Goal: Information Seeking & Learning: Understand process/instructions

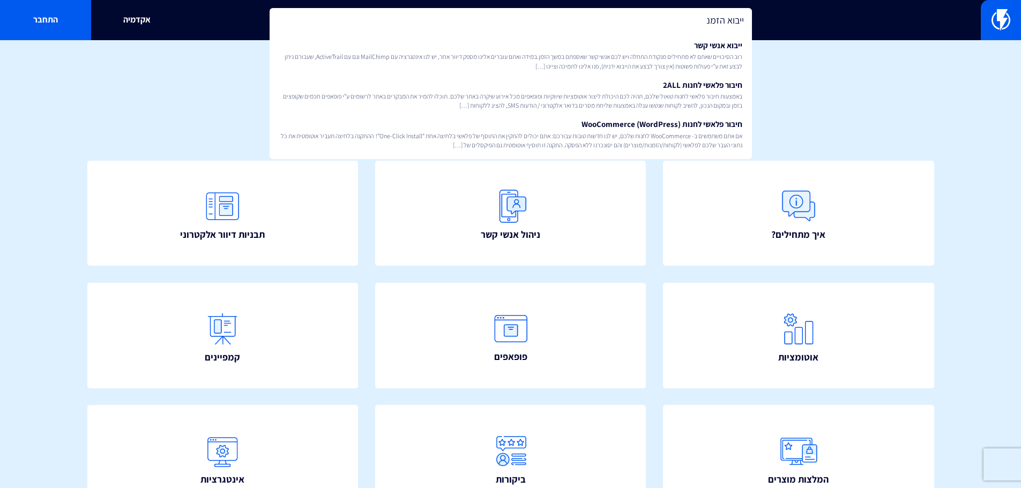
type input "ייבוא הזמנו"
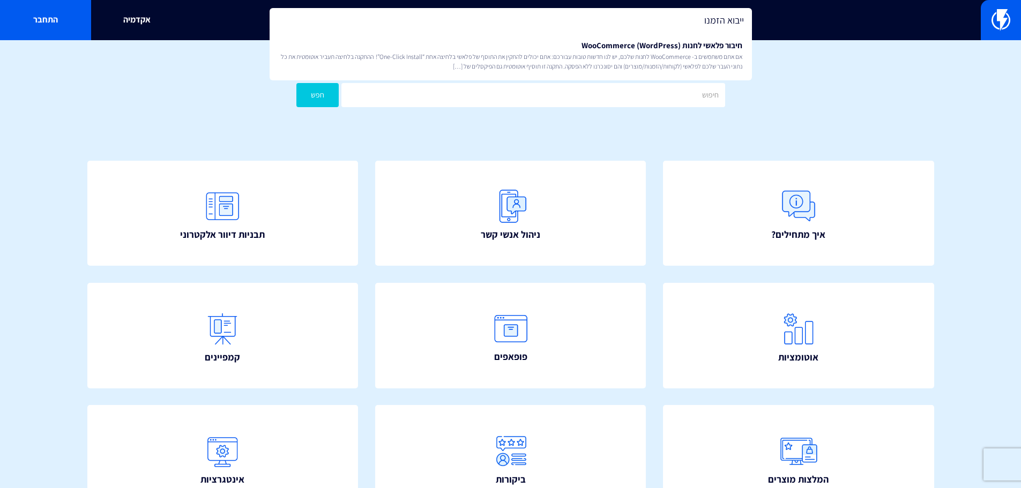
click at [733, 21] on input "ייבוא הזמנו" at bounding box center [511, 20] width 482 height 25
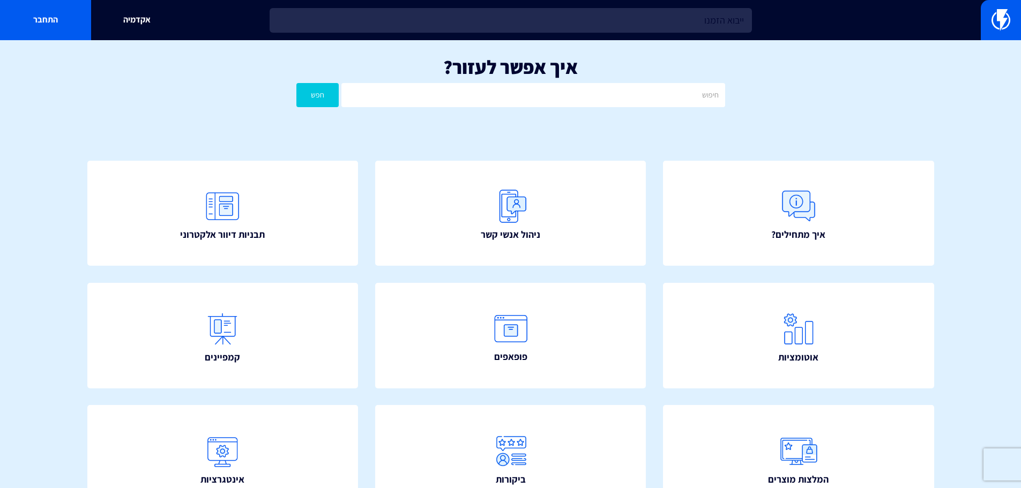
click at [733, 21] on input "ייבוא הזמנו" at bounding box center [511, 20] width 482 height 25
click at [576, 18] on input "text" at bounding box center [511, 20] width 482 height 25
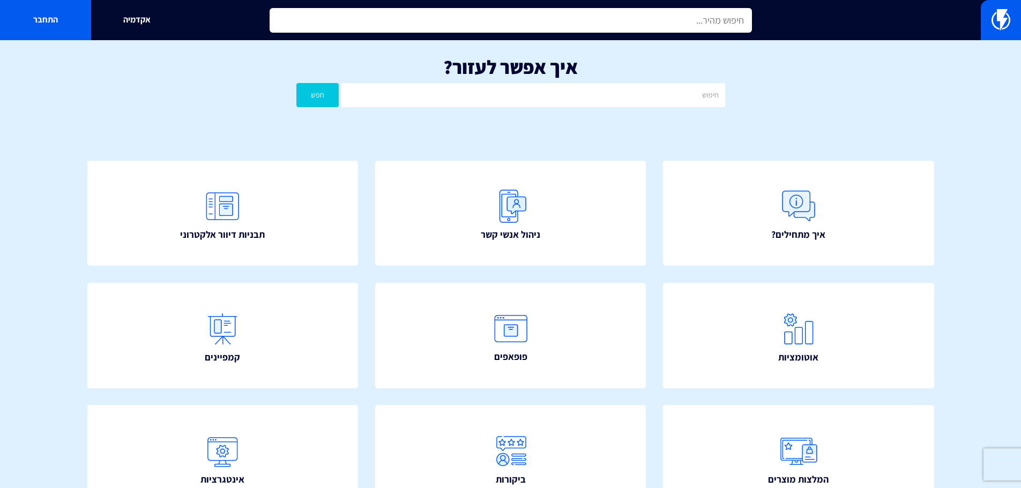
click at [628, 14] on input "text" at bounding box center [511, 20] width 482 height 25
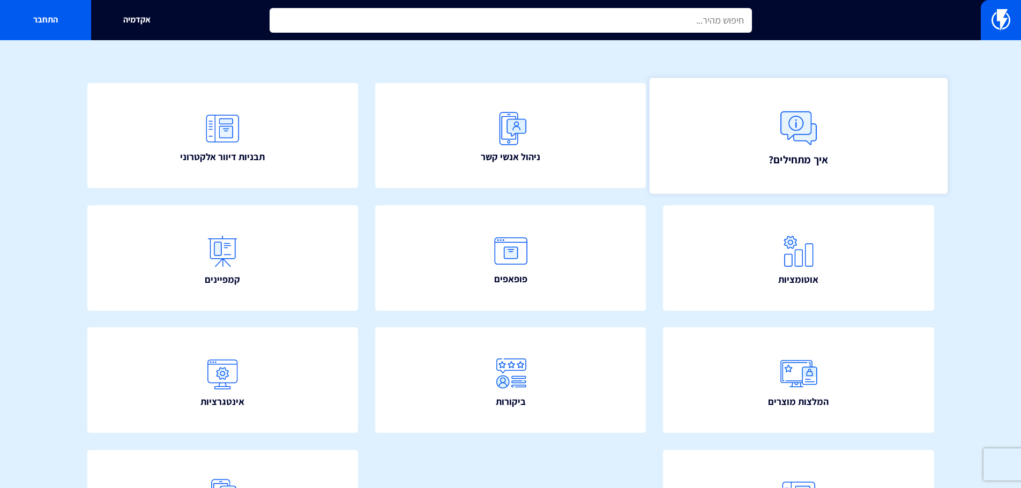
scroll to position [54, 0]
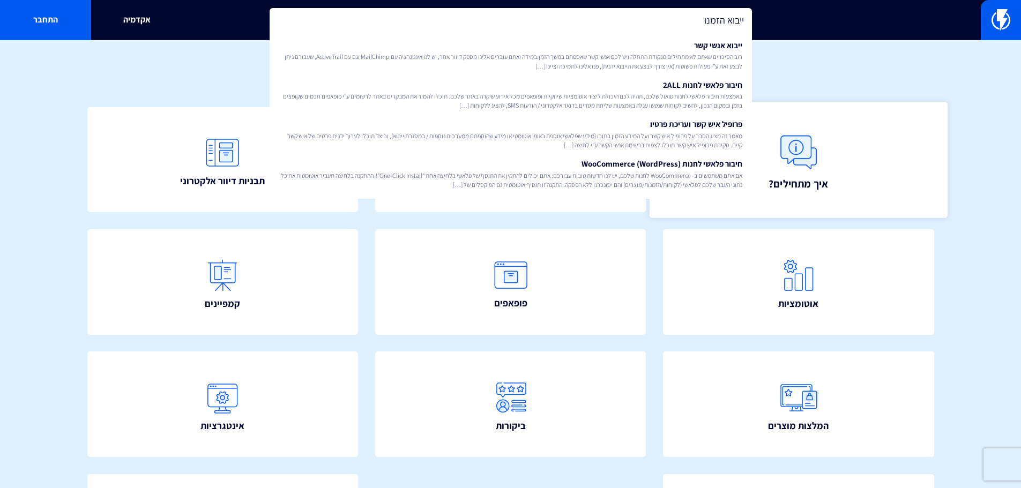
type input "ייבוא הזמנות"
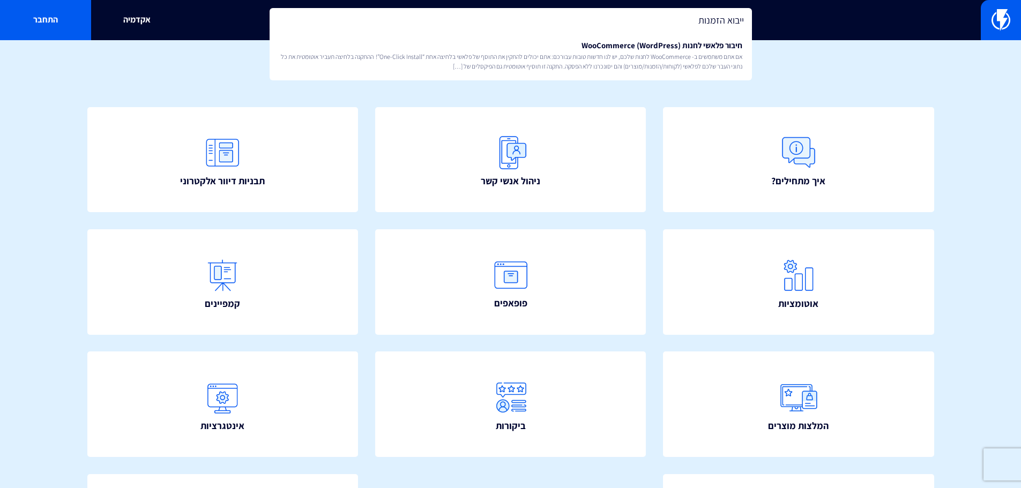
click at [700, 28] on input "ייבוא הזמנות" at bounding box center [511, 20] width 482 height 25
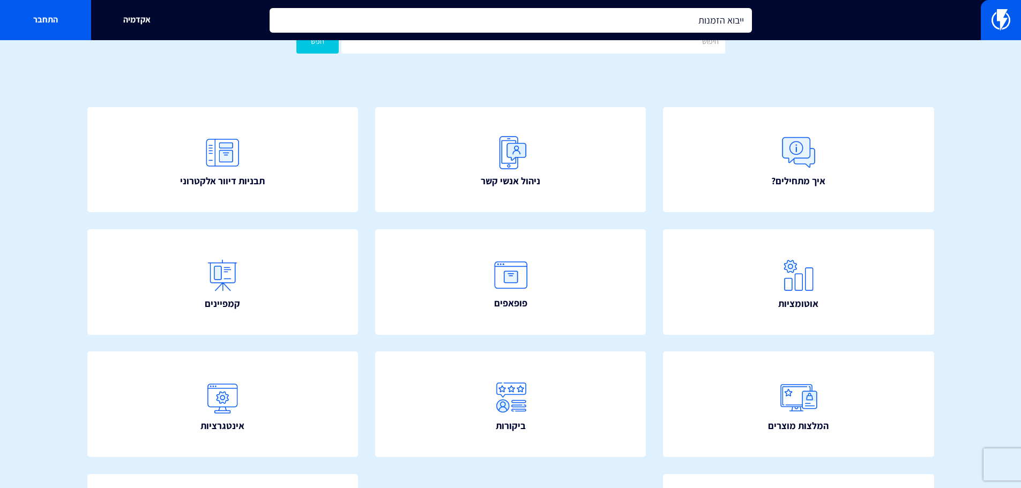
click at [700, 28] on input "ייבוא הזמנות" at bounding box center [511, 20] width 482 height 25
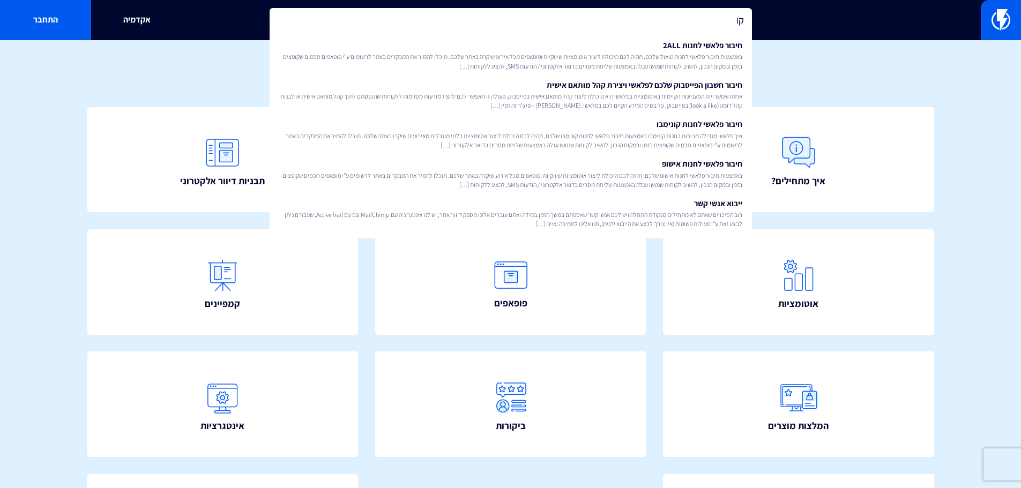
type input "ק"
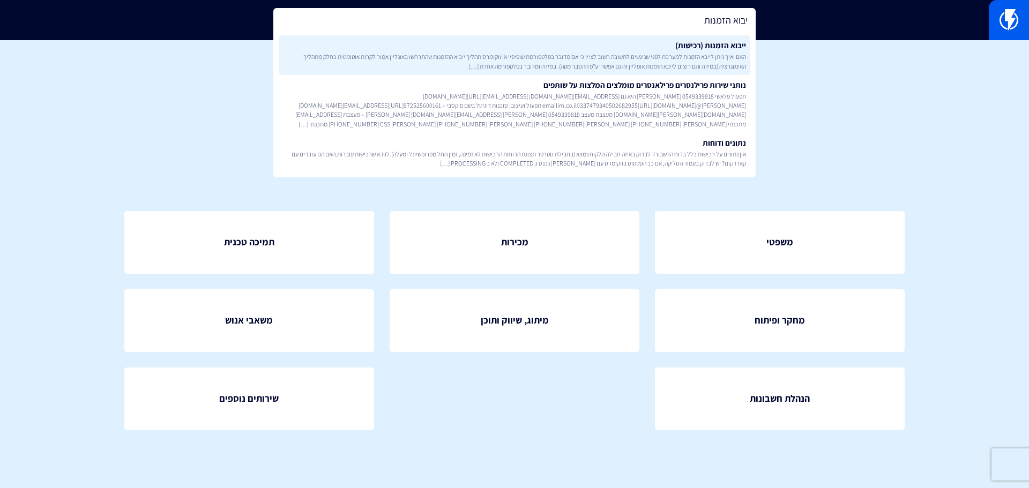
type input "יבוא הזמנות"
click at [625, 64] on span "האם ואיך ניתן לייבא הזמנות למערכת לפני שניגשים לתשובה חשוב לציין כי אם מדובר בפ…" at bounding box center [514, 61] width 463 height 18
